Goal: Information Seeking & Learning: Learn about a topic

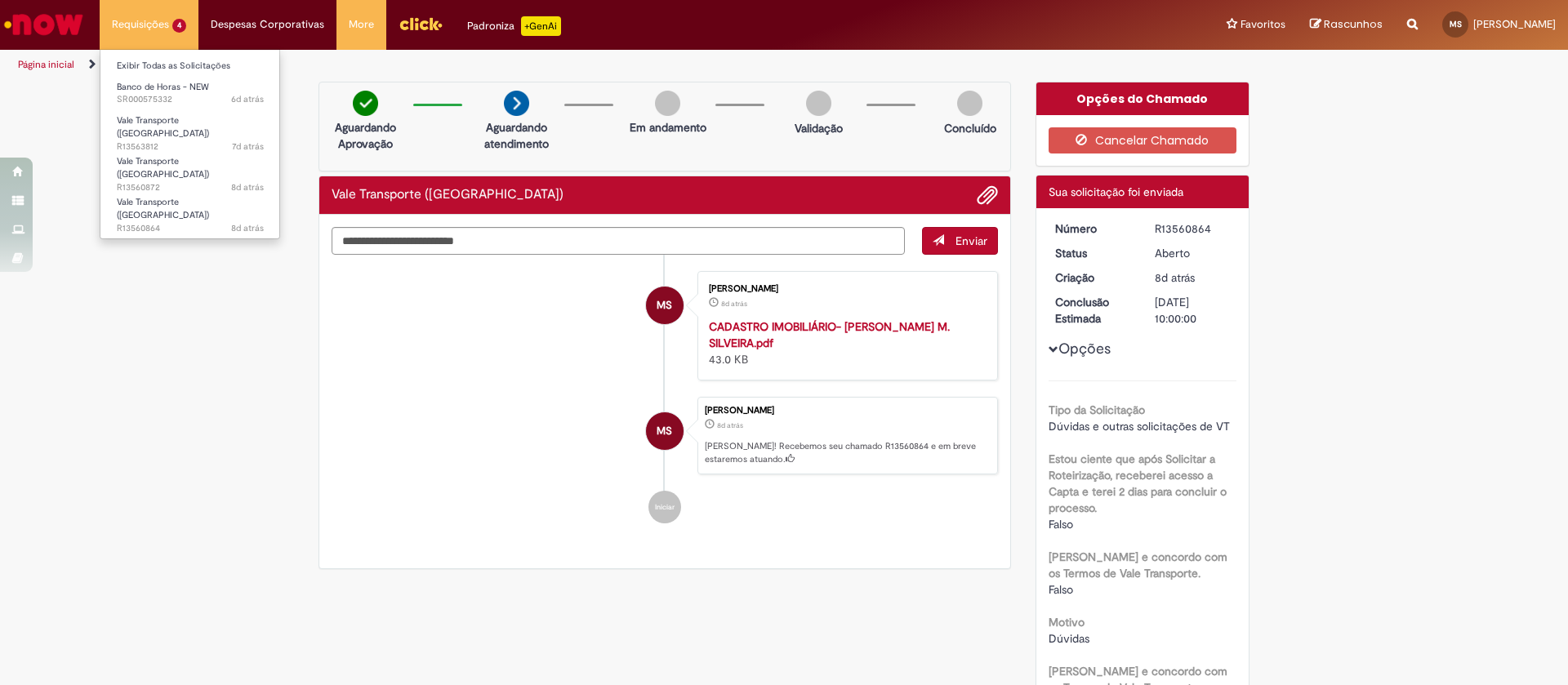
click at [131, 26] on li "Requisições 4 Exibir Todas as Solicitações Banco de Horas - NEW 6d atrás 6 dias…" at bounding box center [148, 24] width 98 height 49
click at [142, 62] on link "Exibir Todas as Solicitações" at bounding box center [189, 66] width 179 height 18
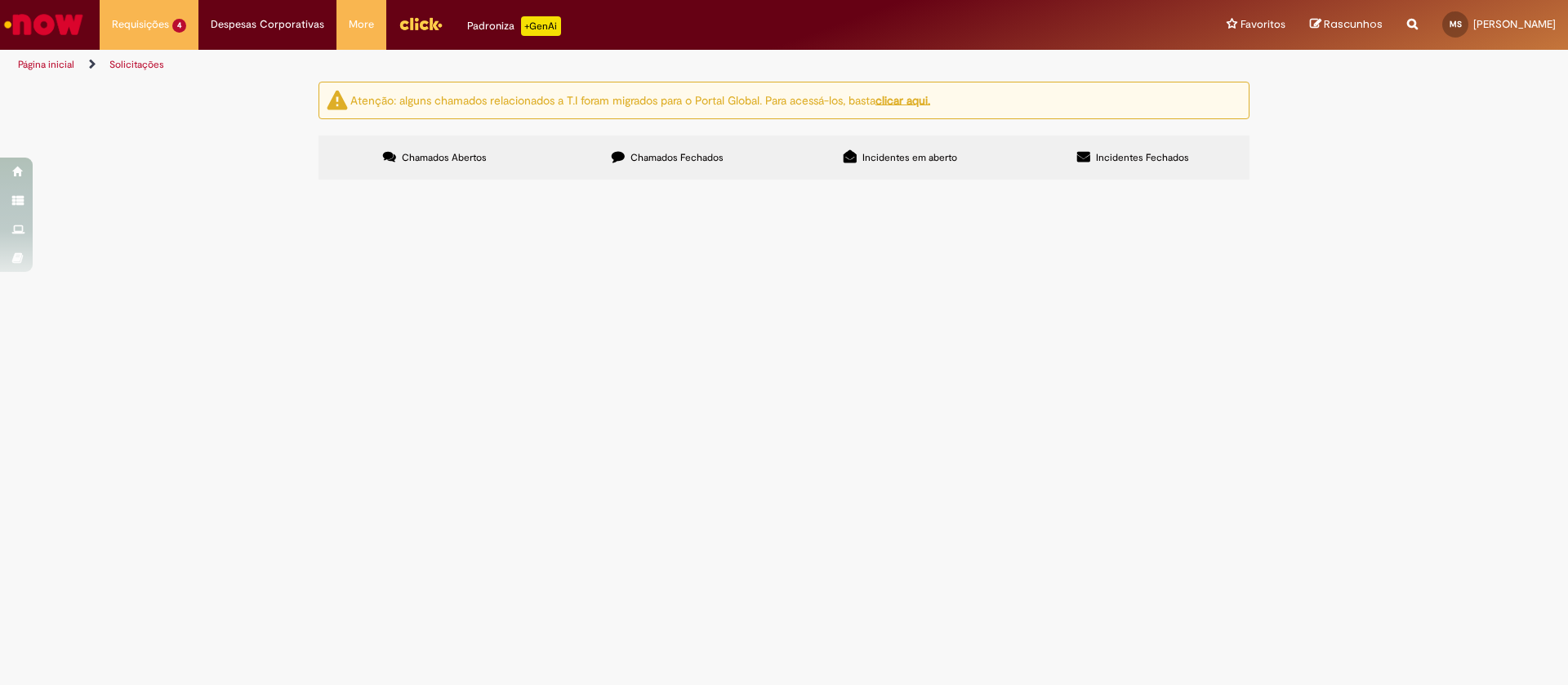
click at [718, 144] on label "Chamados Fechados" at bounding box center [667, 157] width 233 height 44
click at [0, 0] on span "Olá, o funcionário Marlon Simão Id:99817798, precisa cancelar a férias de outub…" at bounding box center [0, 0] width 0 height 0
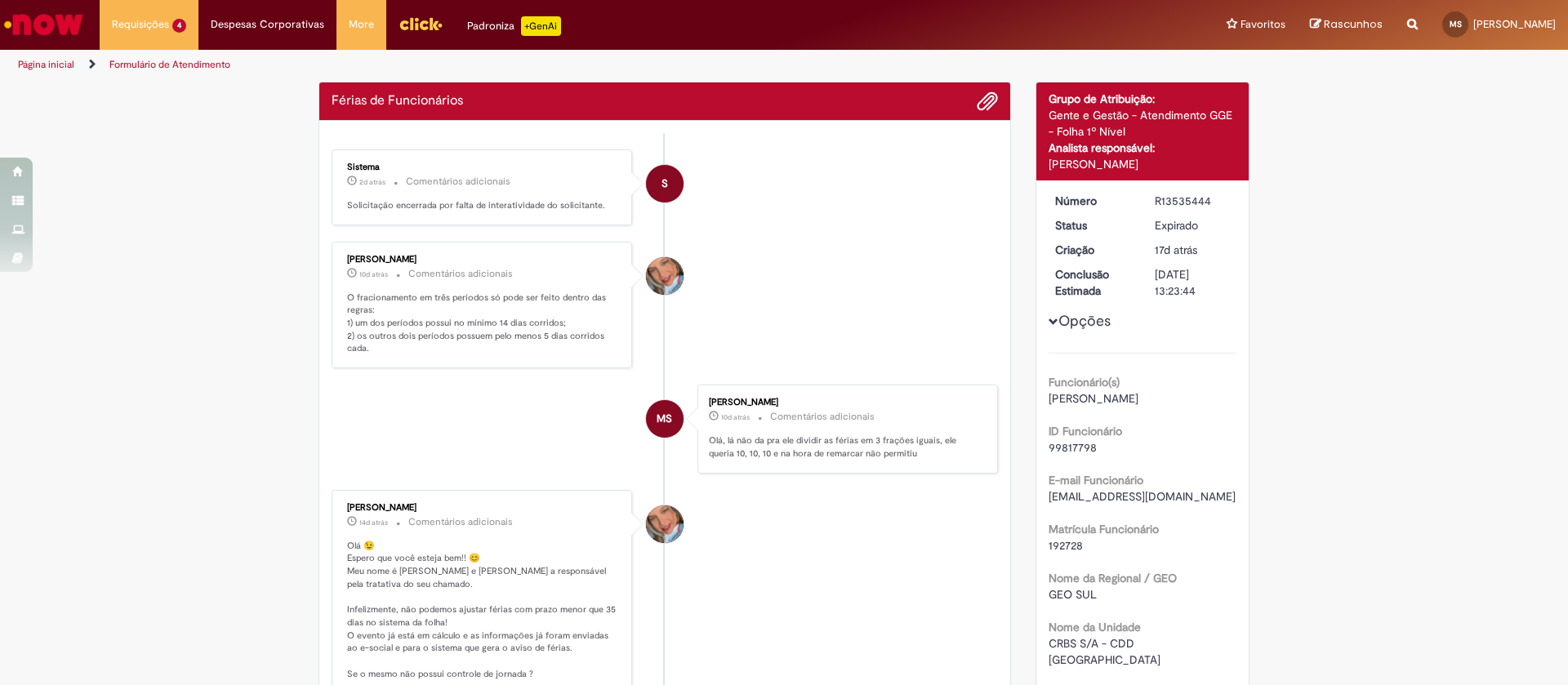
click at [680, 327] on li "Jacqueline Andrade Galani 10d atrás 10 dias atrás Comentários adicionais O frac…" at bounding box center [665, 305] width 667 height 128
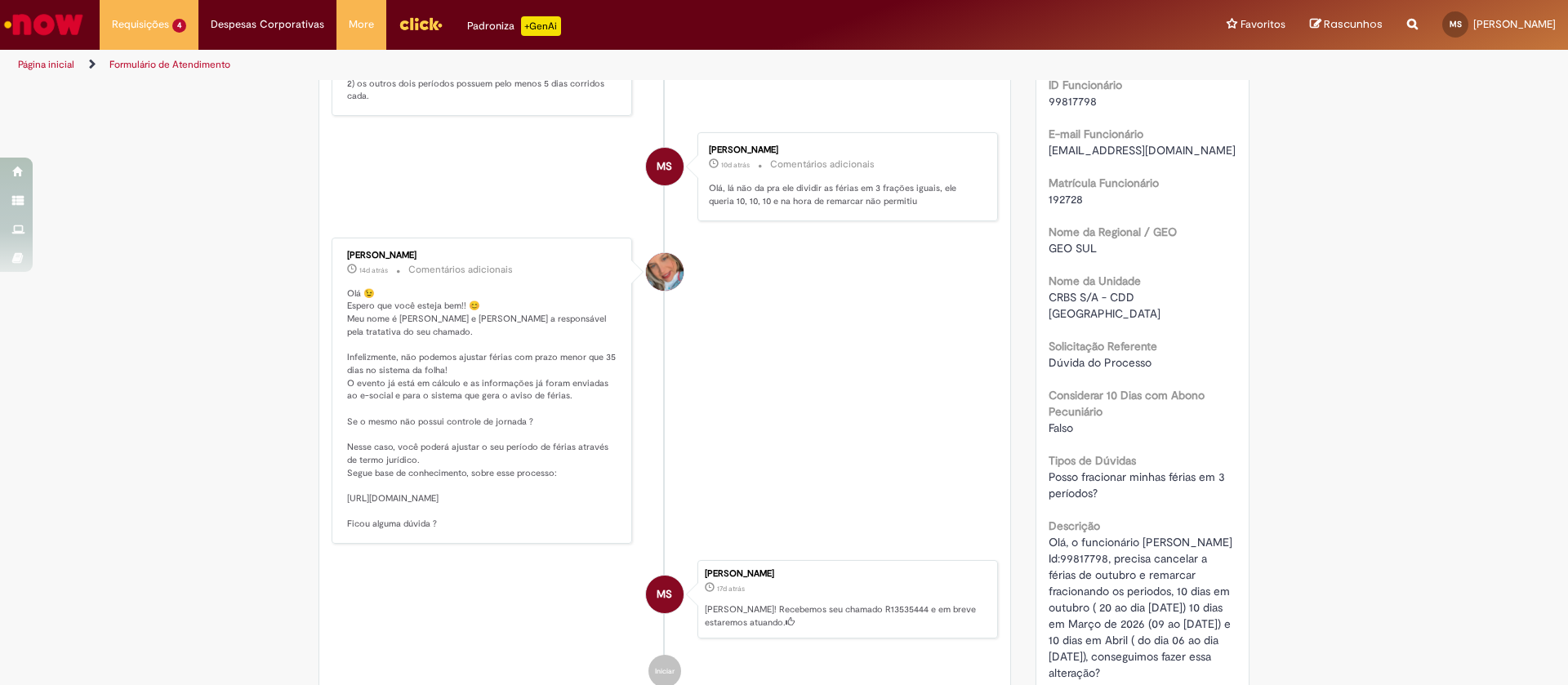
scroll to position [350, 0]
click at [493, 507] on p "Olá 😉 Espero que você esteja bem!! 😊 Meu nome é Jacqueline e serei a responsáve…" at bounding box center [483, 405] width 272 height 244
copy p "tps://ambev.service-now.com/ambevnow?id=kb_article&sys_id=646b2fdd1bea41d01a4ab…"
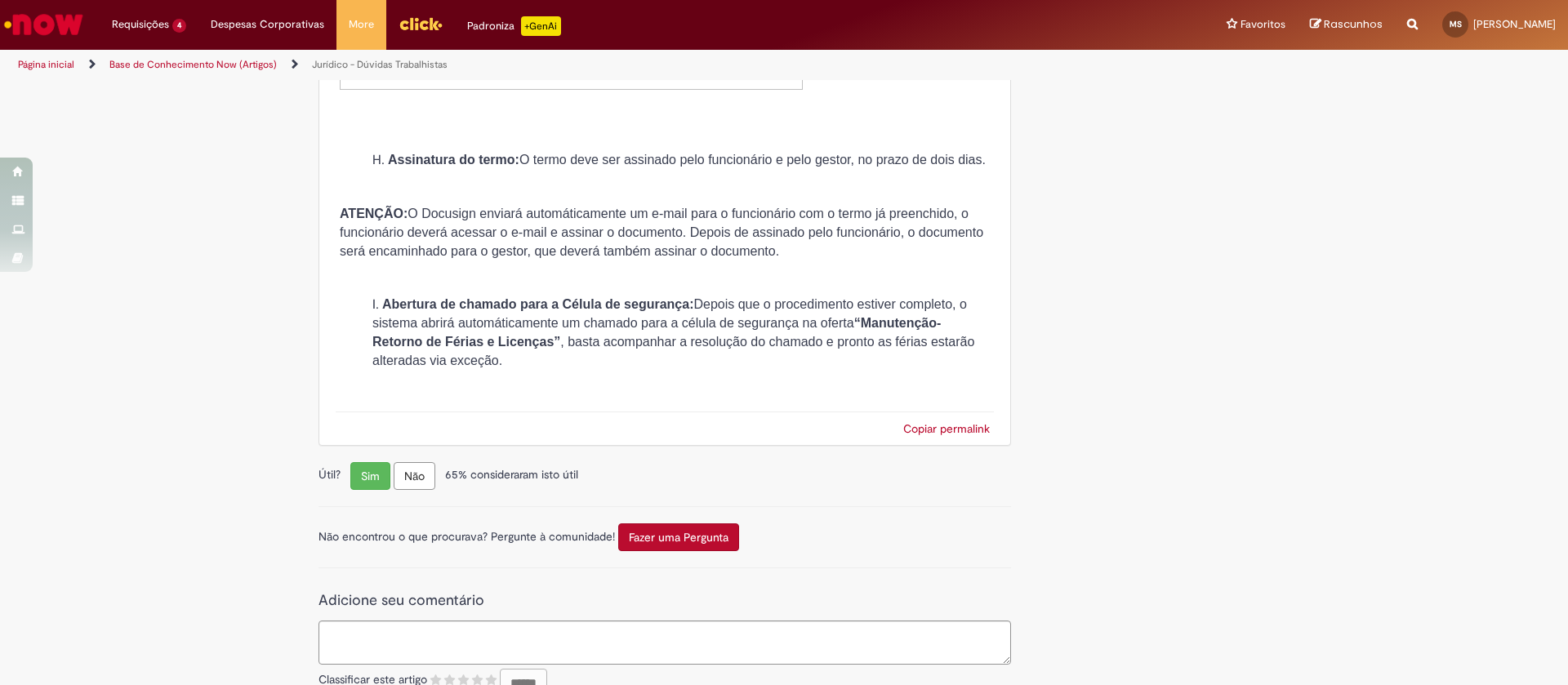
scroll to position [6391, 0]
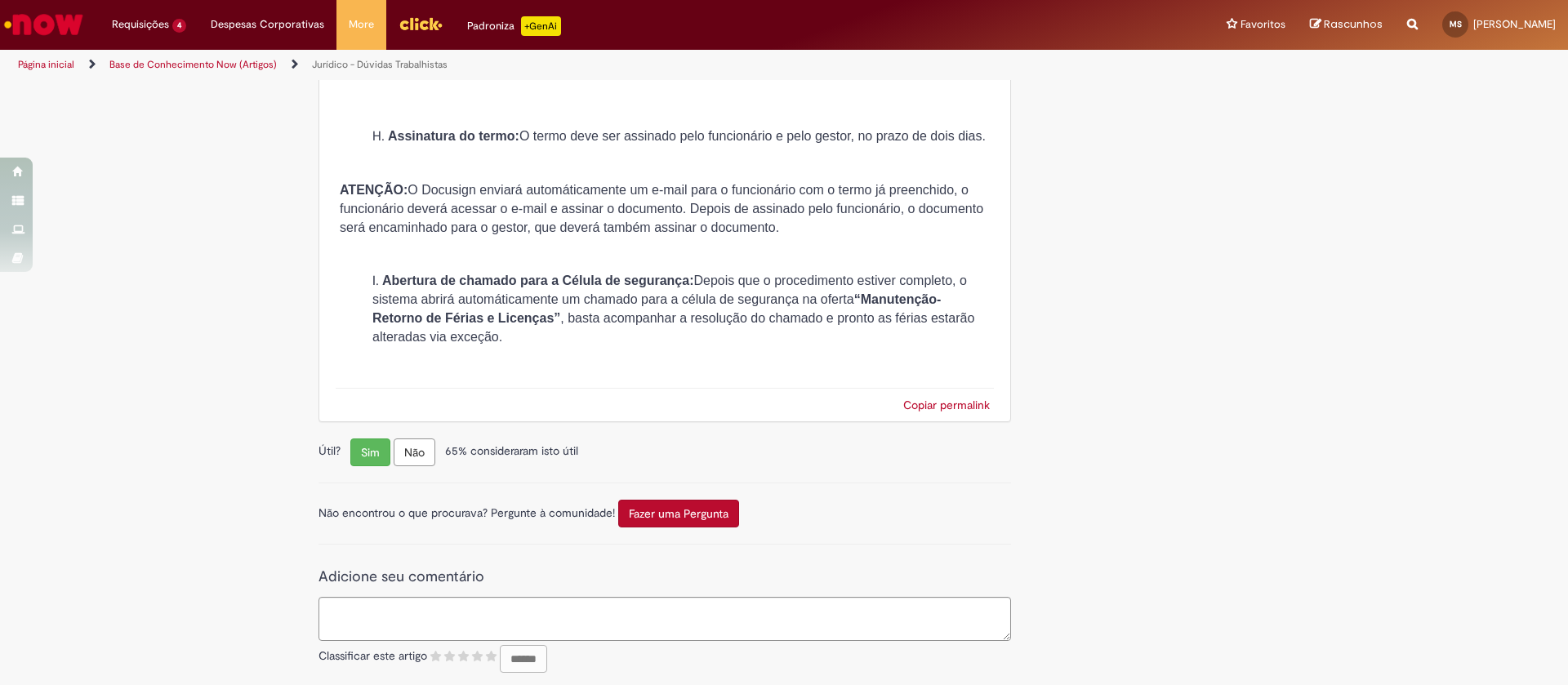
click at [738, 346] on li "Abertura de chamado para a Célula de segurança: Depois que o procedimento estiv…" at bounding box center [681, 309] width 617 height 74
